Goal: Information Seeking & Learning: Learn about a topic

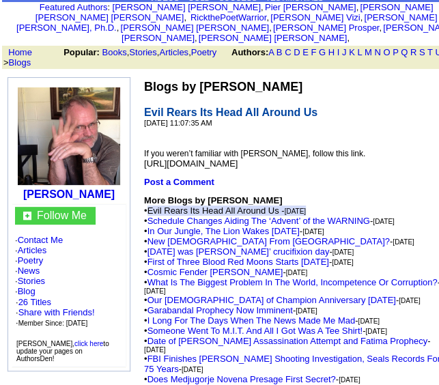
scroll to position [68, 0]
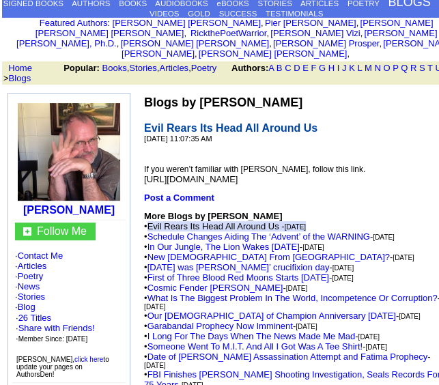
drag, startPoint x: 144, startPoint y: 166, endPoint x: 427, endPoint y: 161, distance: 283.0
copy span "https://spiritdailyblog.com/news/evil-rears-its-face-all-around-us"
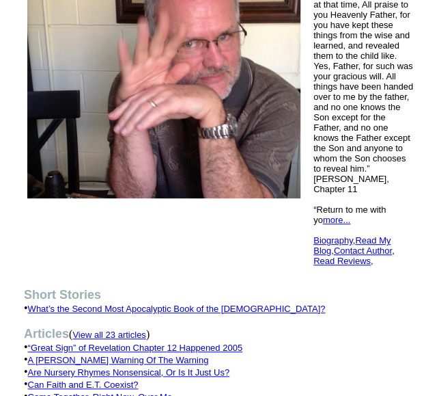
scroll to position [273, 0]
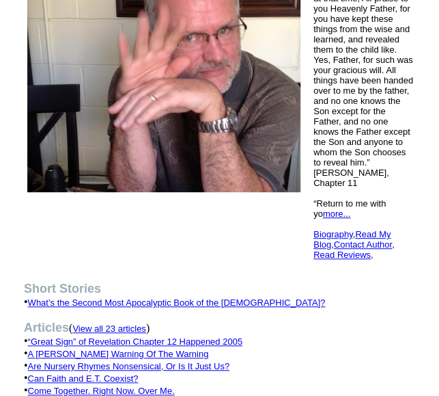
click at [146, 323] on font "View all 23 articles" at bounding box center [108, 328] width 73 height 10
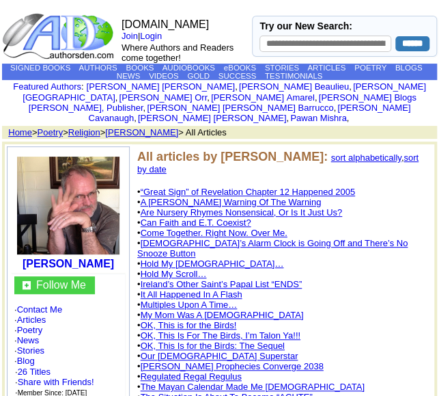
click at [397, 152] on link "sort by date" at bounding box center [278, 163] width 282 height 22
